Goal: Information Seeking & Learning: Find specific page/section

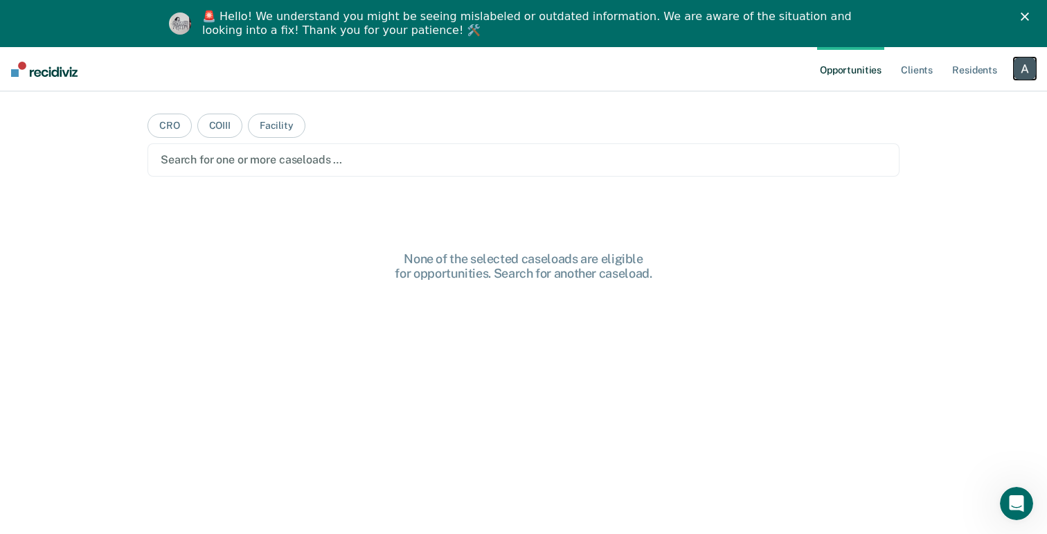
click at [1019, 71] on div "button" at bounding box center [1025, 68] width 22 height 22
click at [938, 104] on link "Profile" at bounding box center [970, 104] width 112 height 12
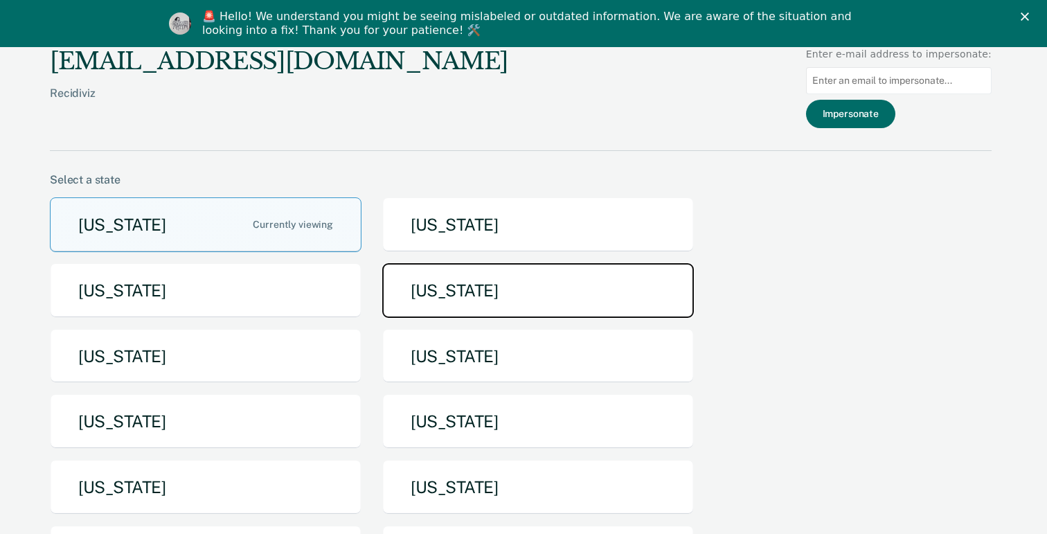
click at [451, 310] on button "[US_STATE]" at bounding box center [538, 290] width 312 height 55
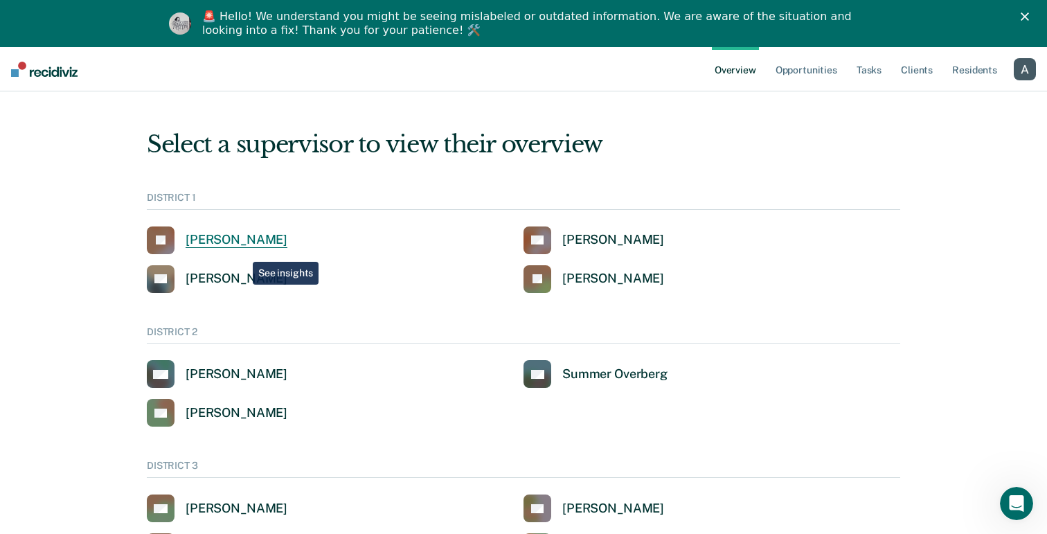
click at [242, 251] on link "[PERSON_NAME]" at bounding box center [217, 241] width 141 height 28
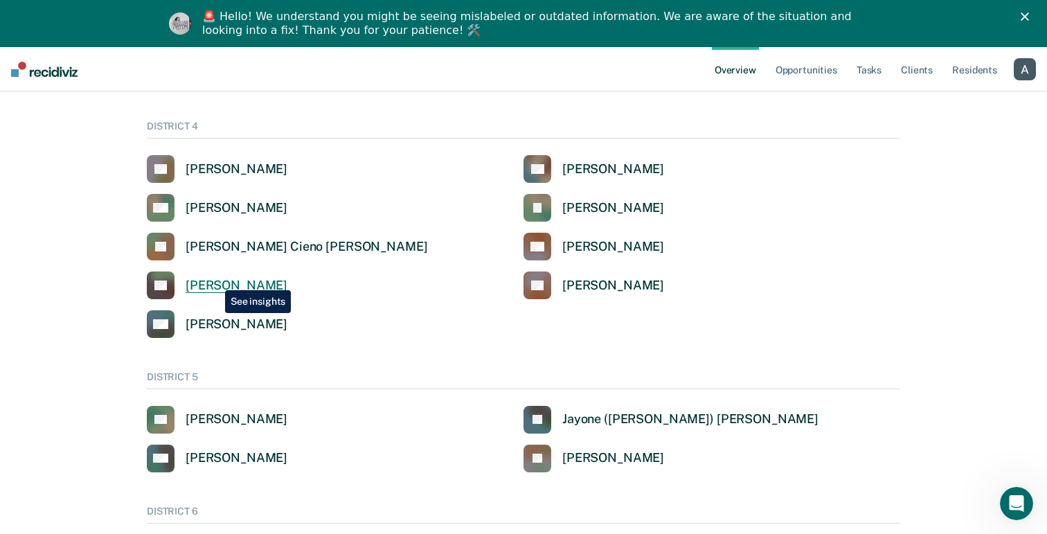
click at [215, 281] on div "[PERSON_NAME]" at bounding box center [237, 286] width 102 height 16
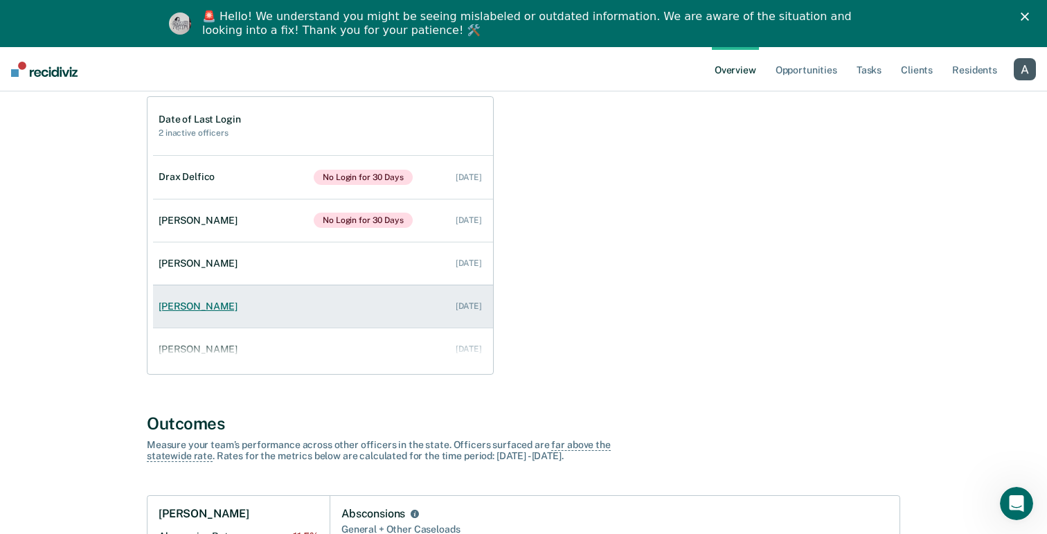
scroll to position [142, 0]
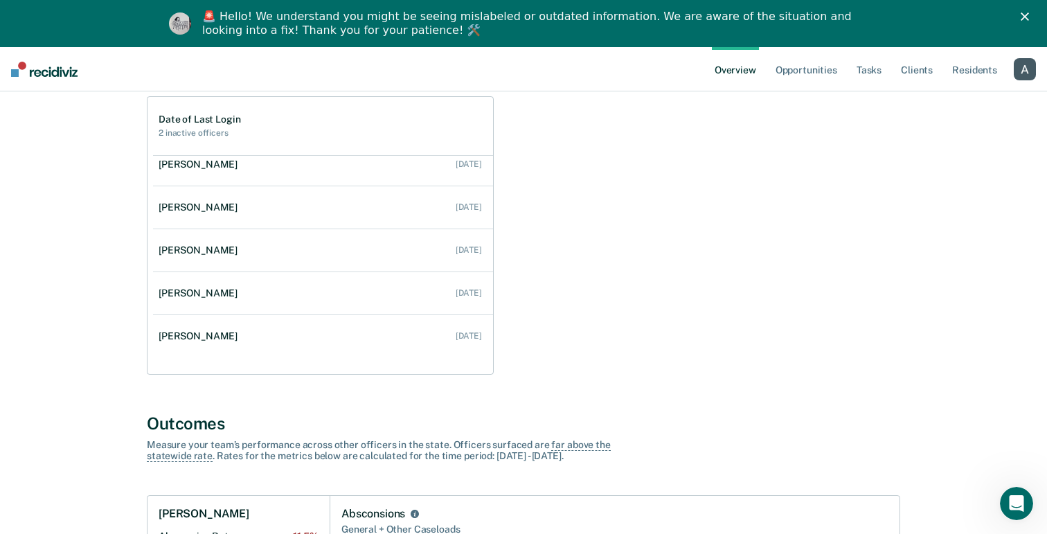
scroll to position [551, 0]
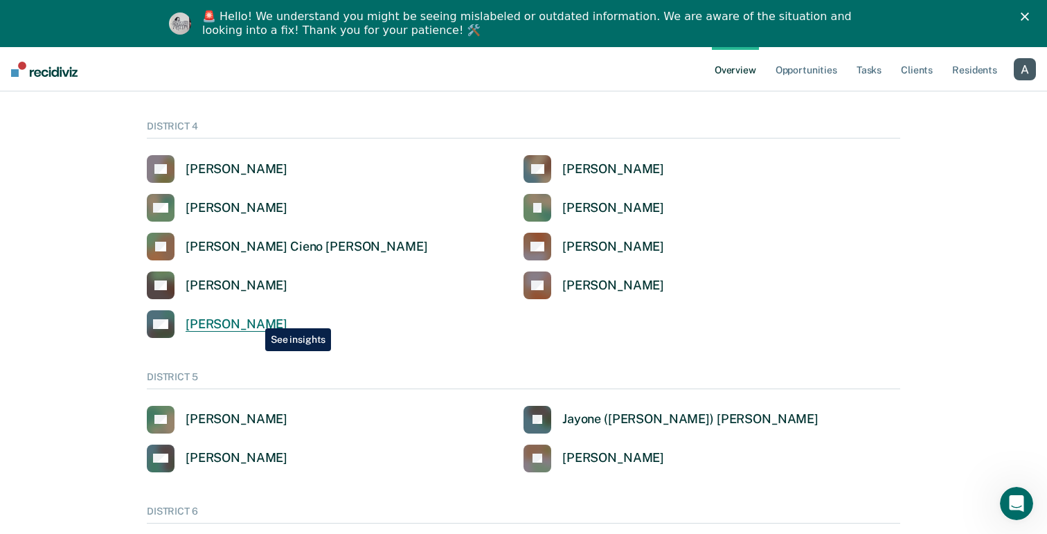
click at [255, 318] on div "[PERSON_NAME]" at bounding box center [237, 325] width 102 height 16
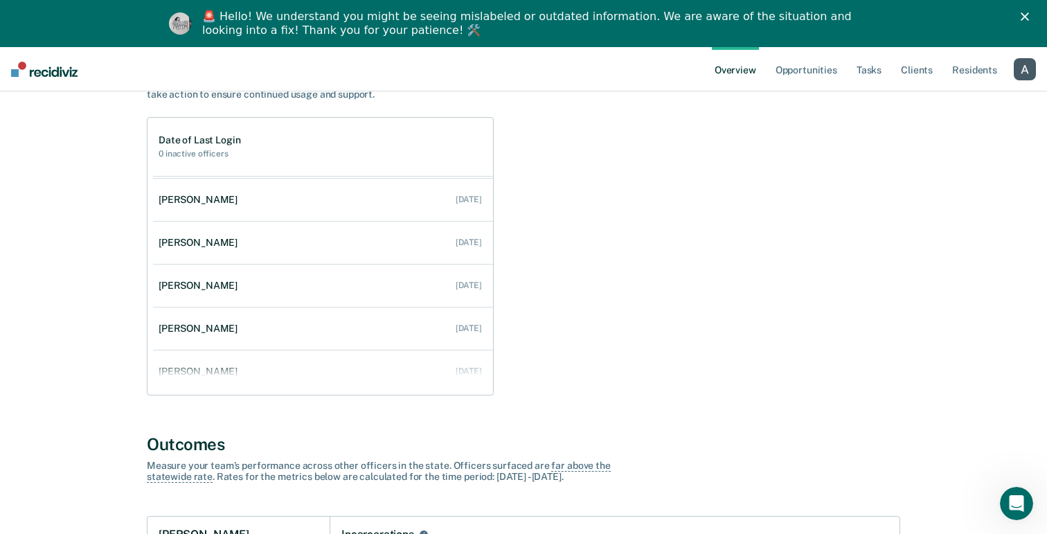
scroll to position [170, 0]
